Goal: Information Seeking & Learning: Learn about a topic

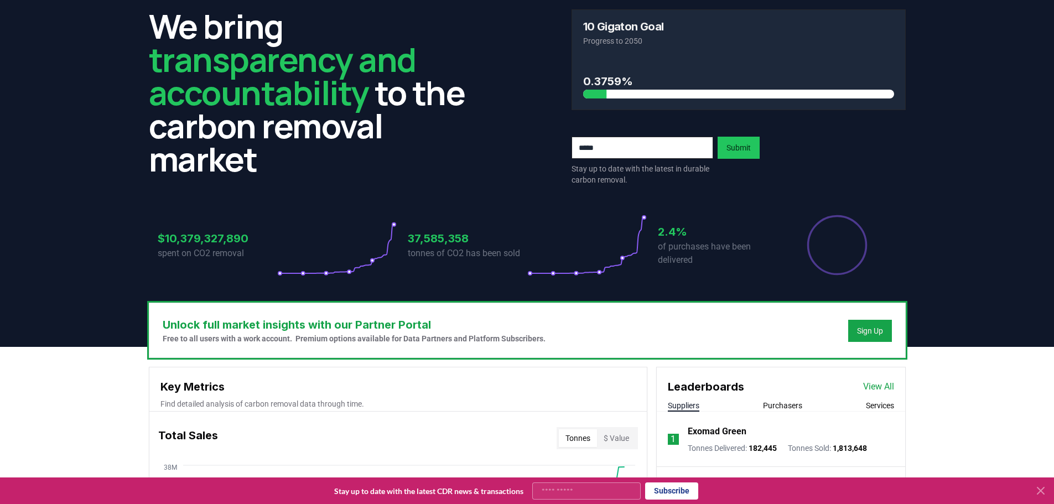
scroll to position [277, 0]
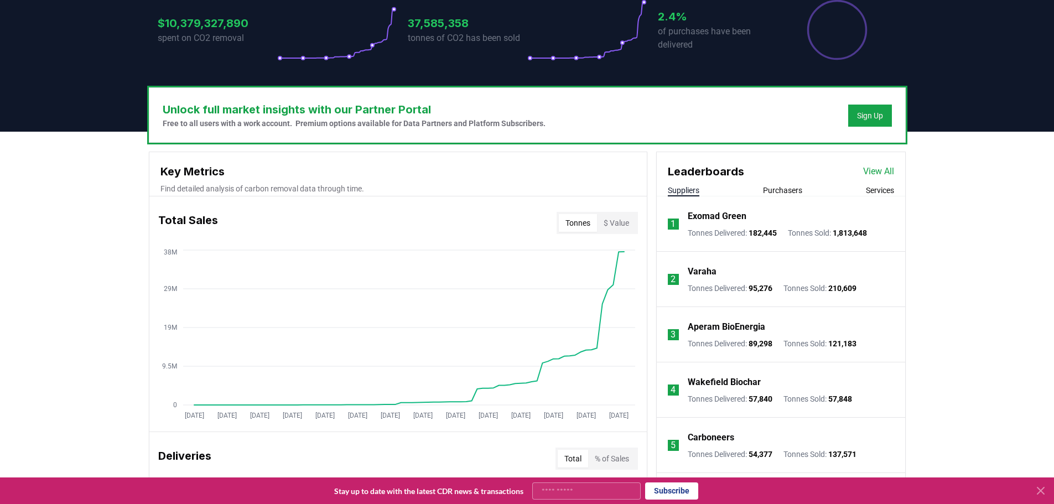
click at [612, 214] on button "$ Value" at bounding box center [616, 223] width 39 height 18
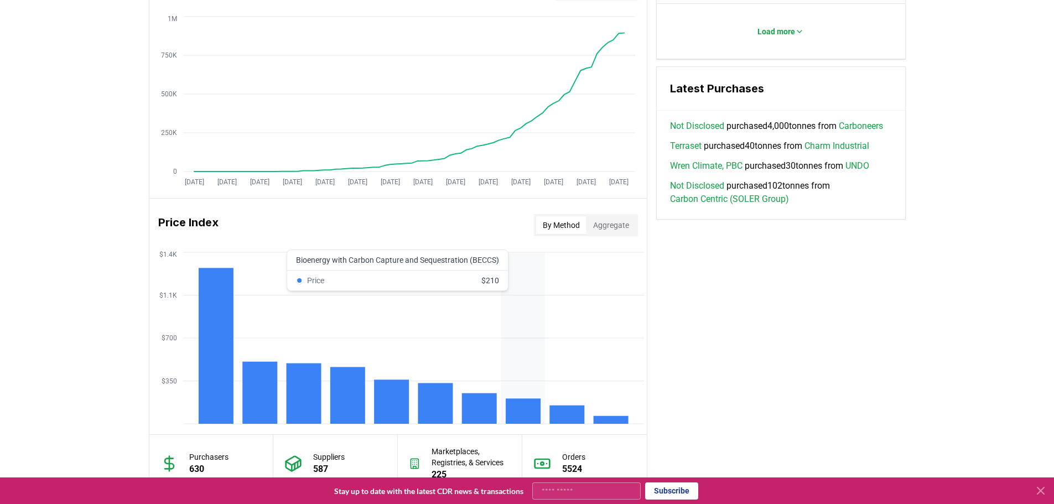
scroll to position [830, 0]
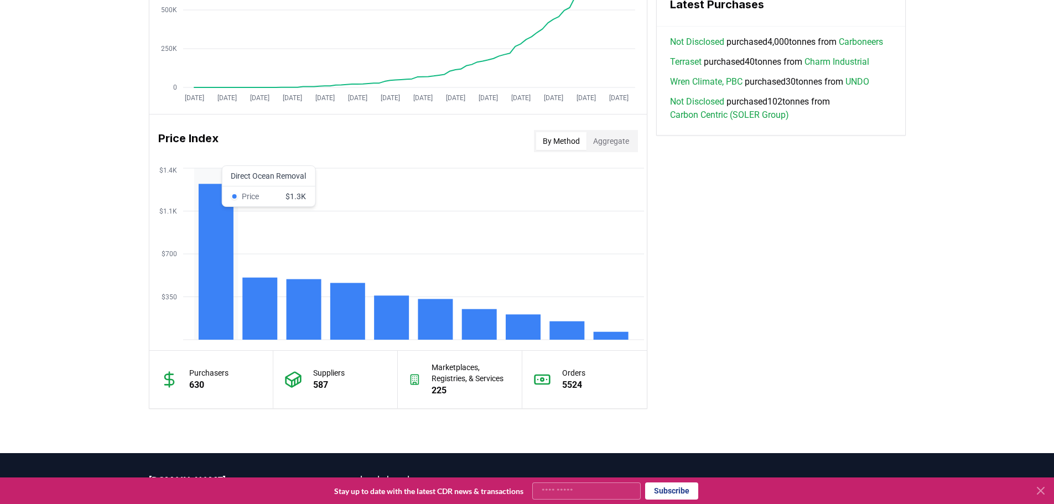
click at [202, 263] on rect at bounding box center [215, 262] width 35 height 156
click at [284, 306] on icon "$350 $700 $1.1K $1.4K" at bounding box center [398, 253] width 498 height 177
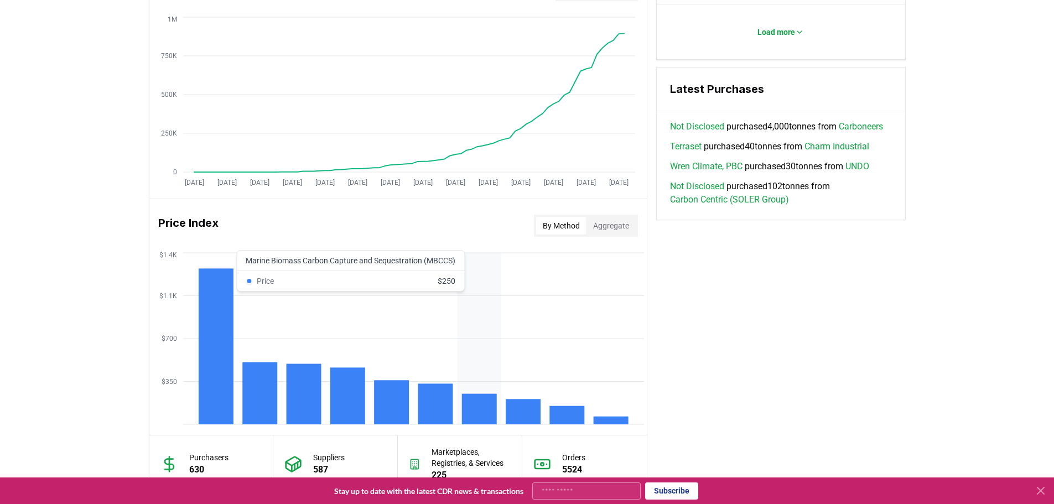
scroll to position [863, 0]
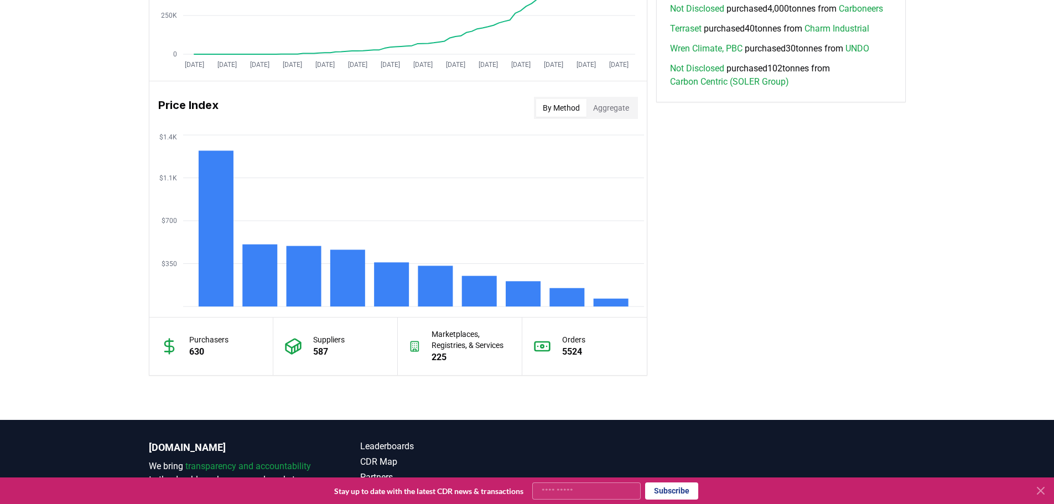
click at [575, 345] on p "5524" at bounding box center [573, 351] width 23 height 13
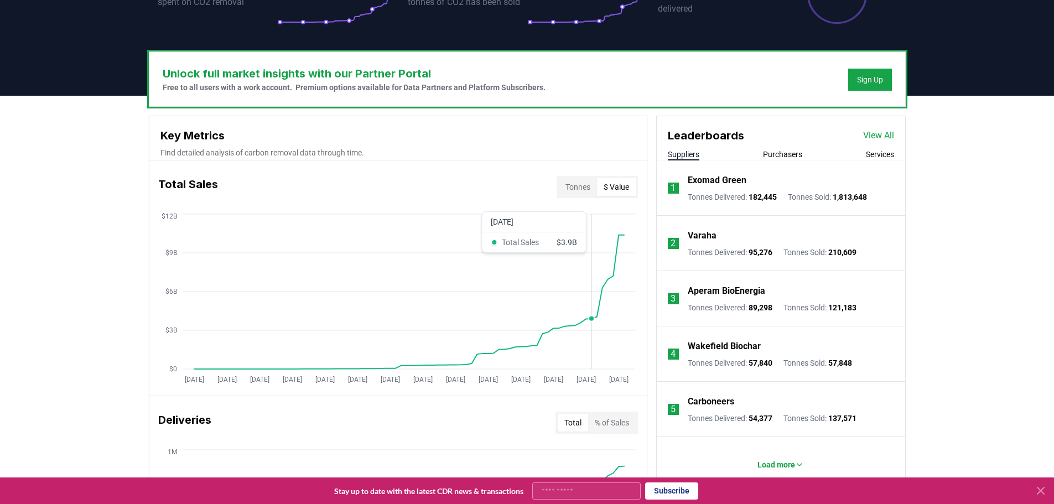
scroll to position [310, 0]
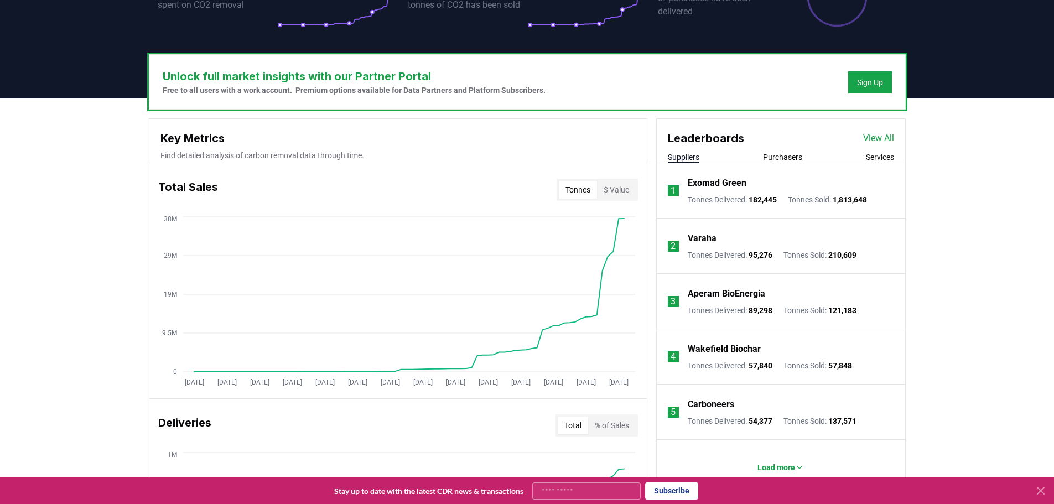
click at [568, 181] on button "Tonnes" at bounding box center [578, 190] width 38 height 18
click at [780, 152] on button "Purchasers" at bounding box center [782, 157] width 39 height 11
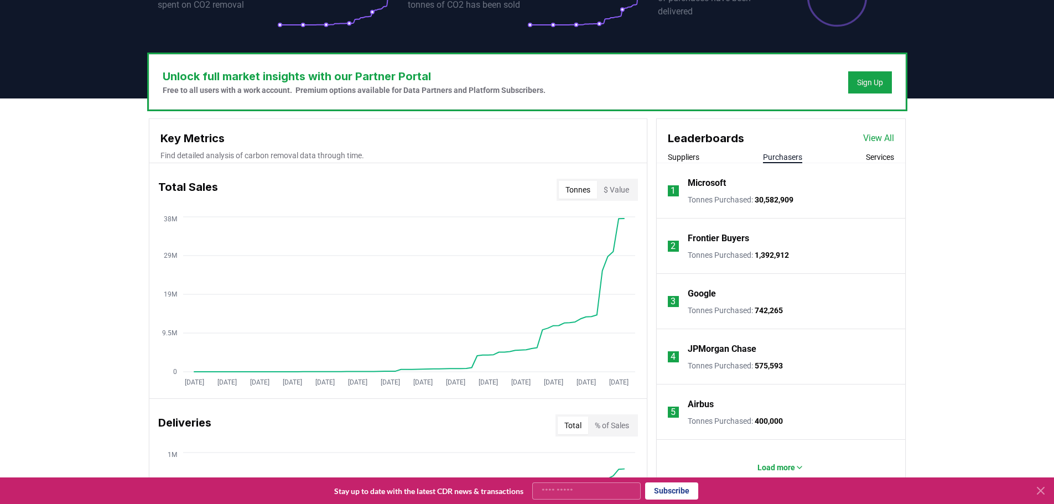
click at [868, 152] on button "Services" at bounding box center [880, 157] width 28 height 11
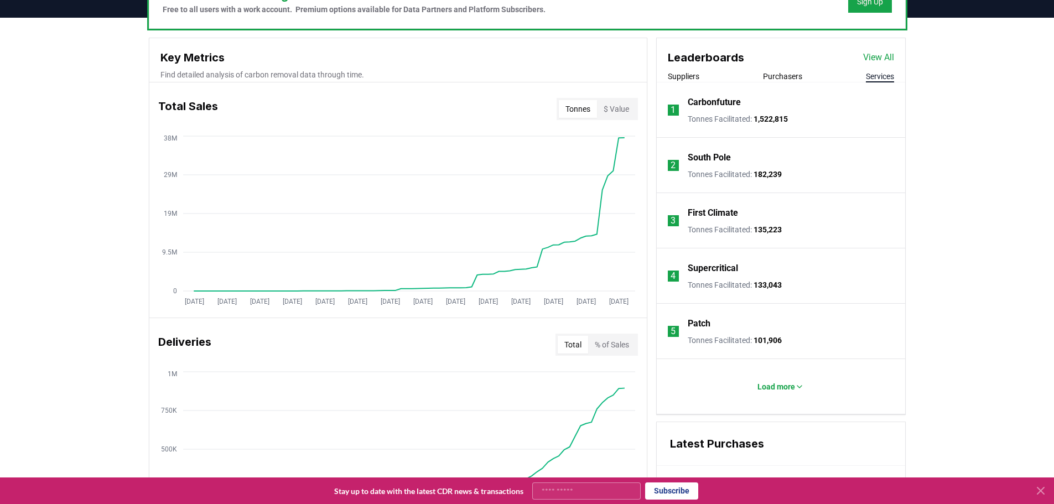
scroll to position [365, 0]
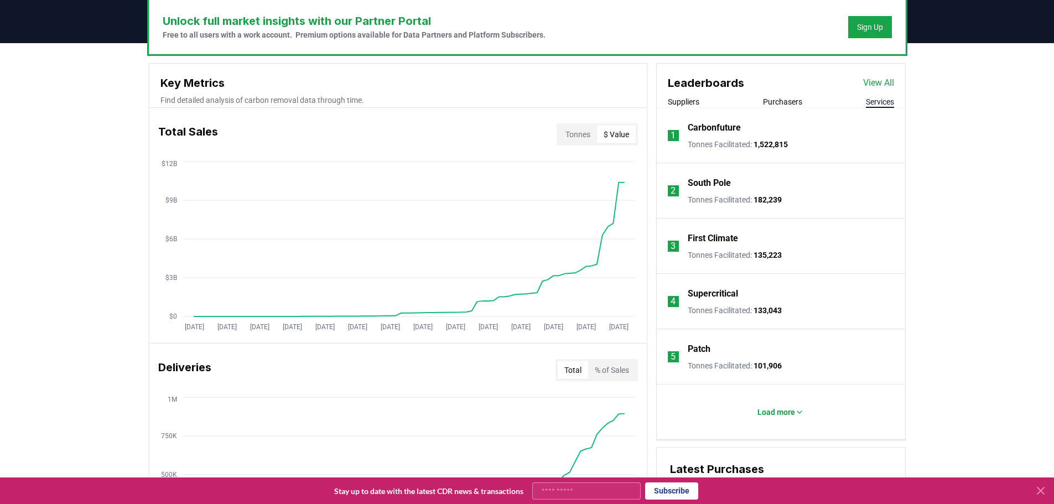
click at [621, 126] on button "$ Value" at bounding box center [616, 135] width 39 height 18
click at [590, 126] on button "Tonnes" at bounding box center [578, 135] width 38 height 18
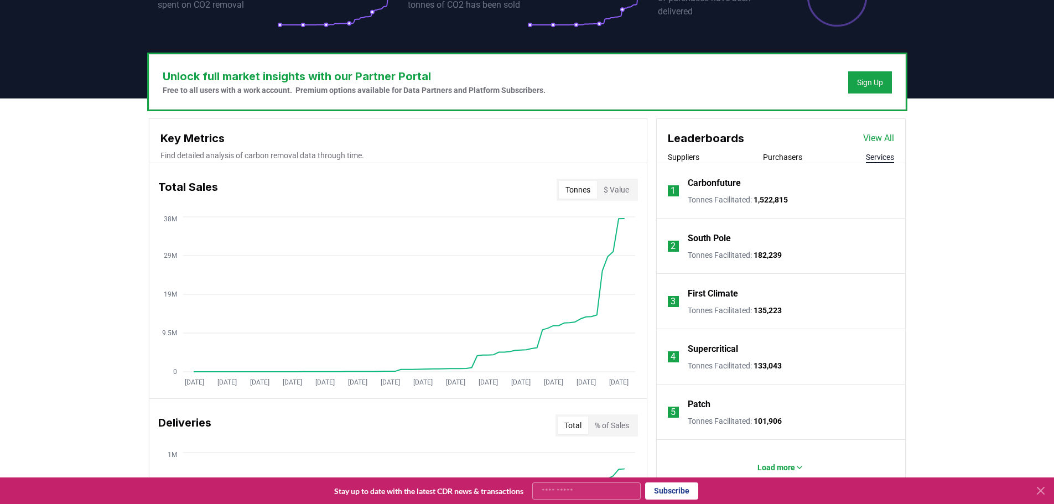
click at [287, 150] on p "Find detailed analysis of carbon removal data through time." at bounding box center [398, 155] width 475 height 11
click at [328, 150] on p "Find detailed analysis of carbon removal data through time." at bounding box center [398, 155] width 475 height 11
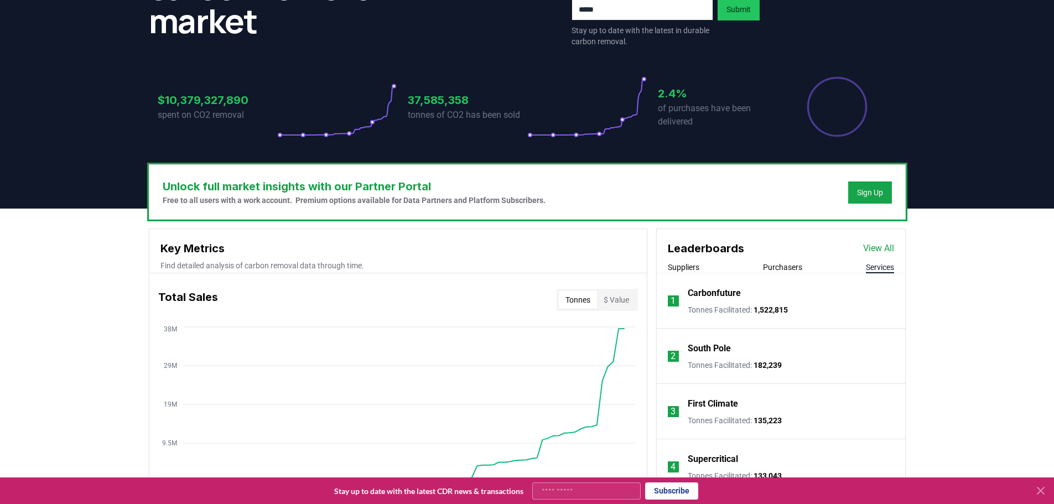
scroll to position [199, 0]
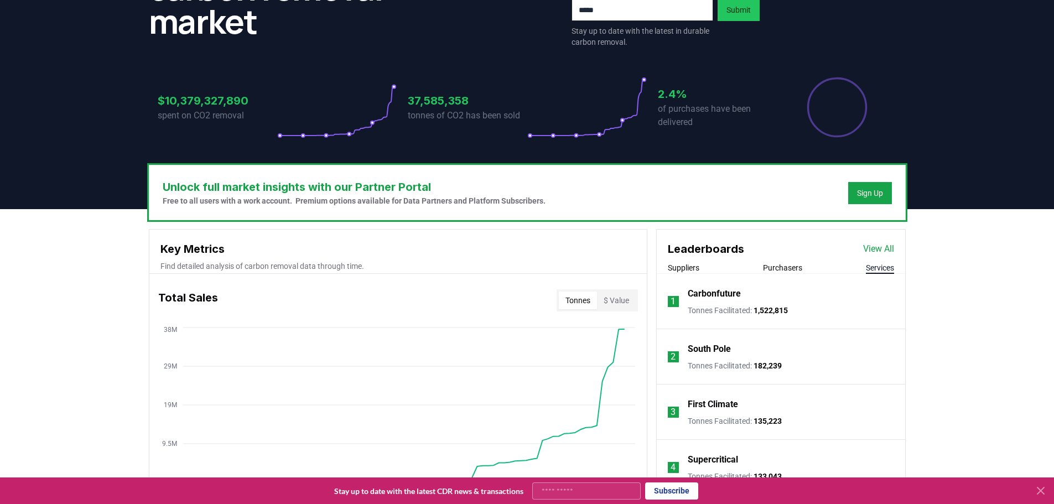
click at [624, 292] on button "$ Value" at bounding box center [616, 301] width 39 height 18
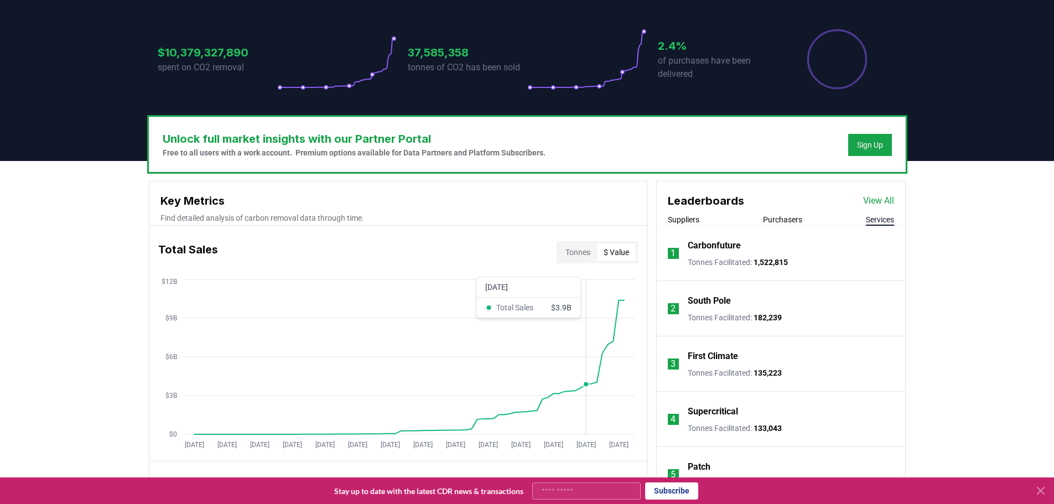
scroll to position [310, 0]
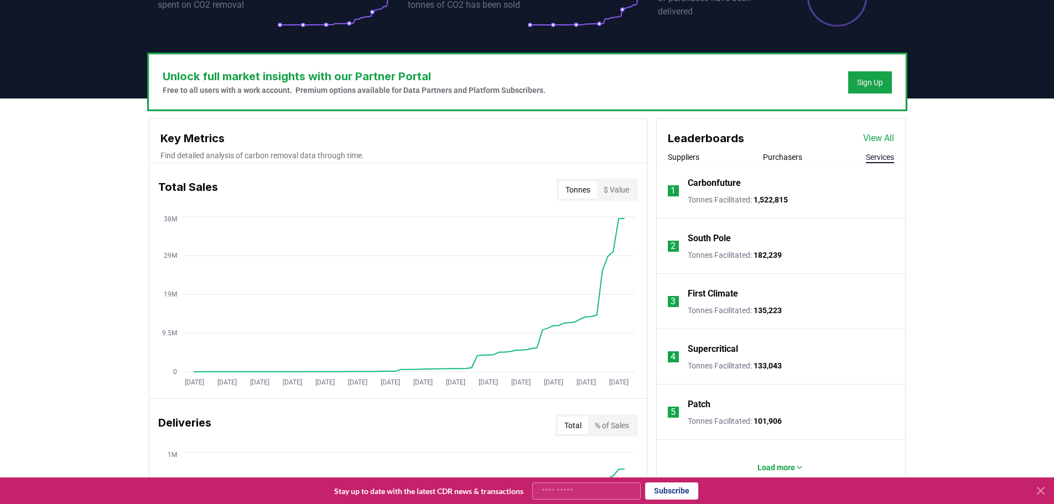
click at [570, 181] on button "Tonnes" at bounding box center [578, 190] width 38 height 18
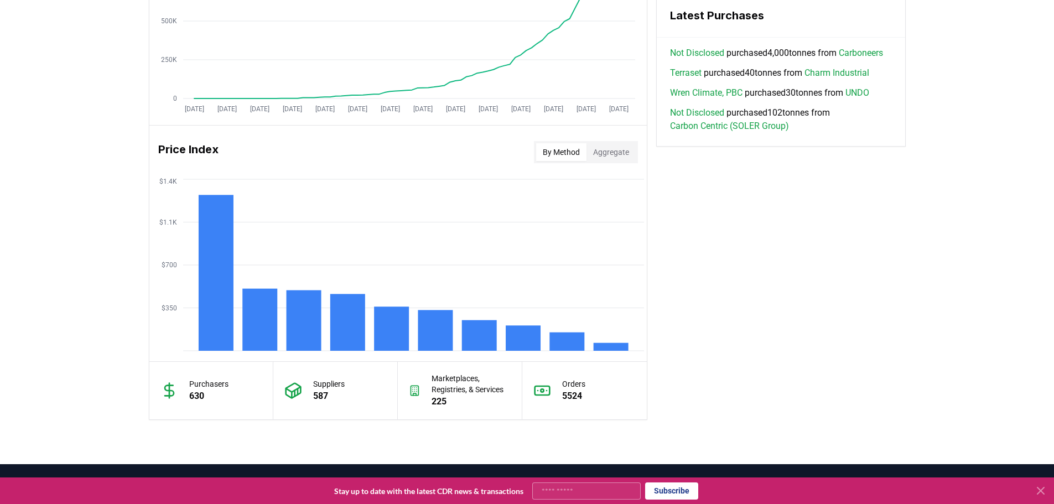
scroll to position [817, 0]
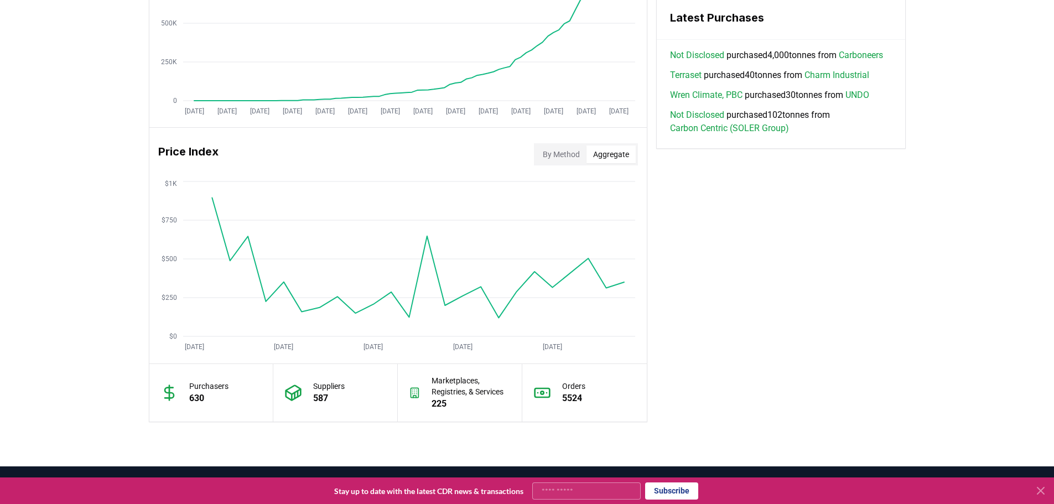
click at [601, 146] on button "Aggregate" at bounding box center [611, 155] width 49 height 18
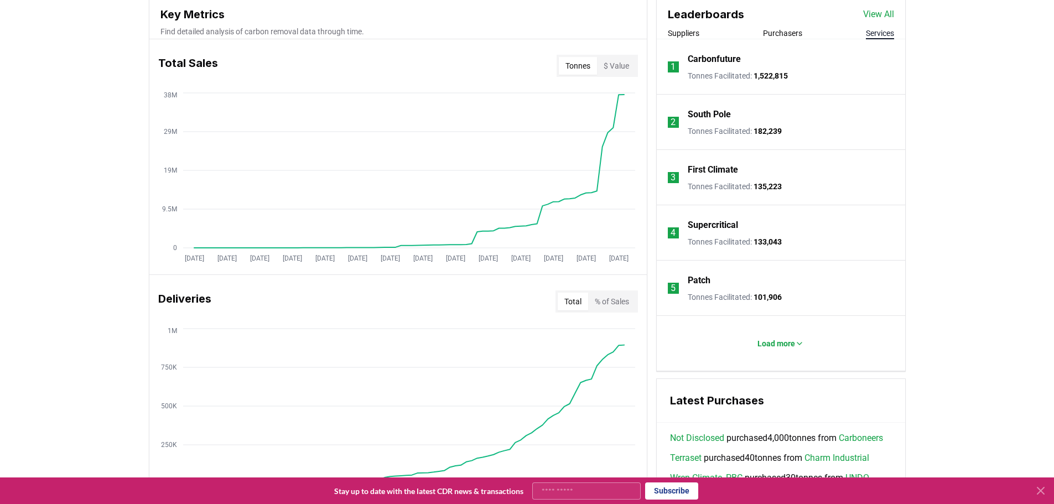
scroll to position [479, 0]
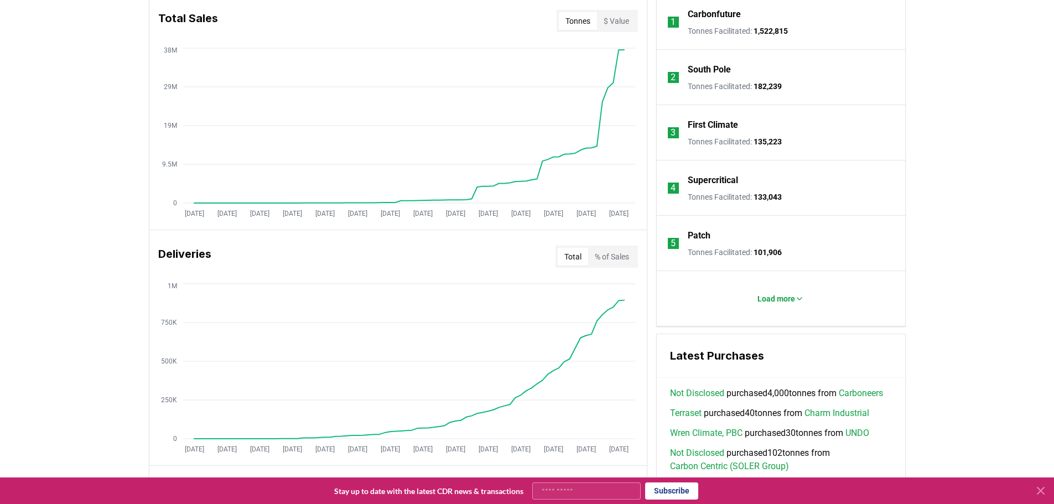
click at [609, 248] on button "% of Sales" at bounding box center [612, 257] width 48 height 18
click at [577, 248] on button "Total" at bounding box center [573, 257] width 30 height 18
